Goal: Find specific page/section

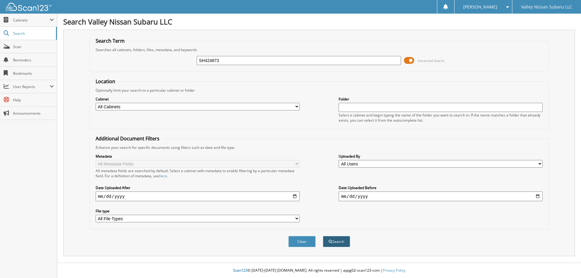
type input "SH424873"
click at [341, 242] on button "Search" at bounding box center [336, 241] width 27 height 11
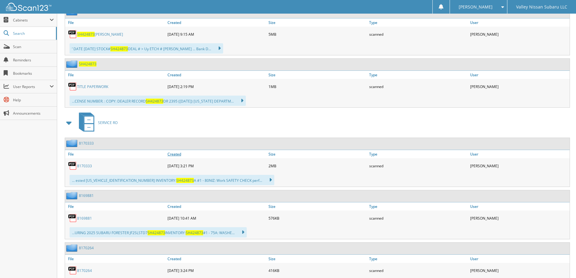
scroll to position [302, 0]
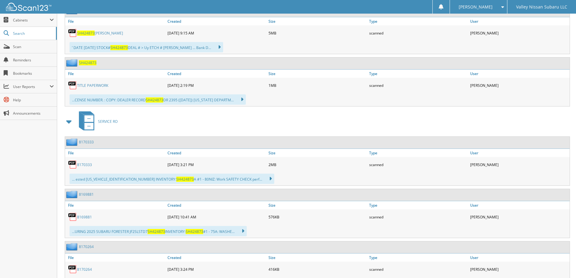
click at [73, 31] on img at bounding box center [72, 32] width 9 height 9
click at [82, 32] on span "SH424873" at bounding box center [86, 33] width 18 height 5
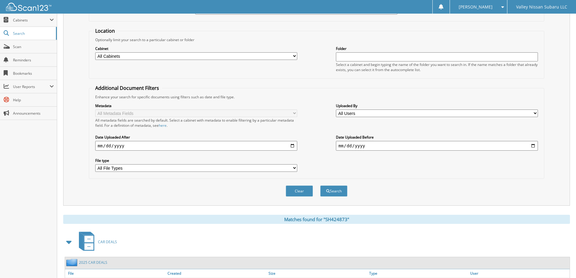
scroll to position [50, 0]
click at [43, 48] on span "Scan" at bounding box center [33, 46] width 41 height 5
